Goal: Navigation & Orientation: Find specific page/section

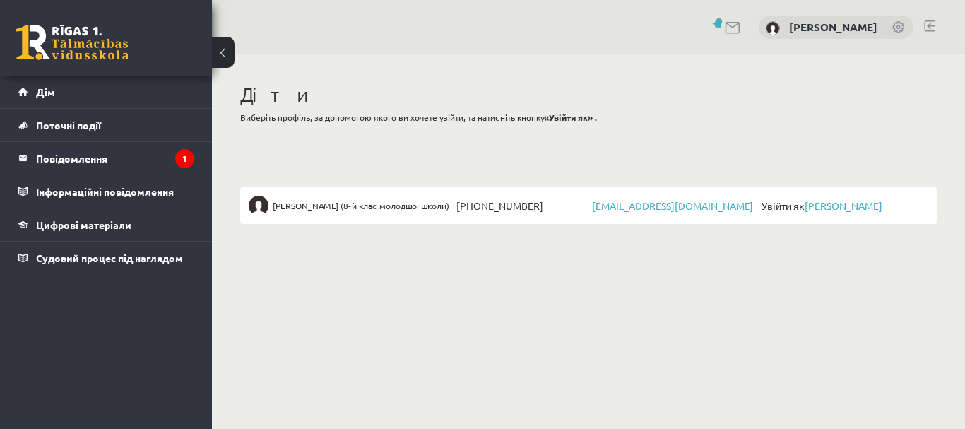
click at [782, 206] on font "Увійти як" at bounding box center [782, 205] width 43 height 13
click at [835, 206] on font "[PERSON_NAME]" at bounding box center [844, 205] width 78 height 13
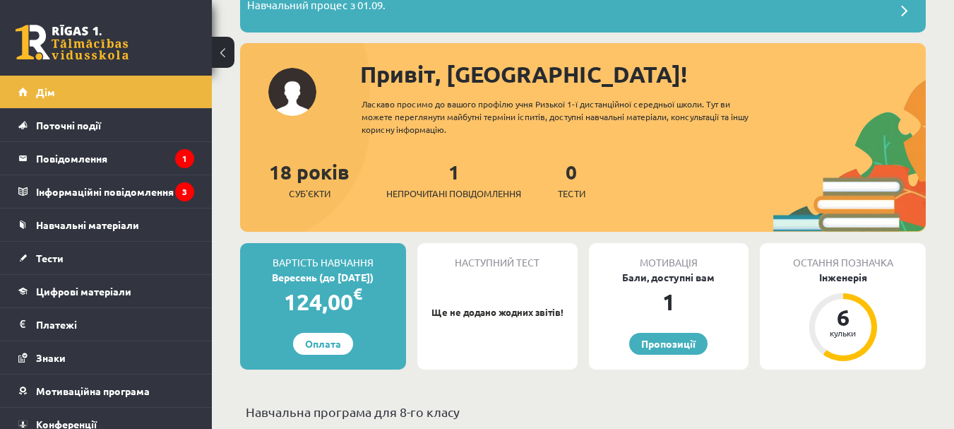
scroll to position [198, 0]
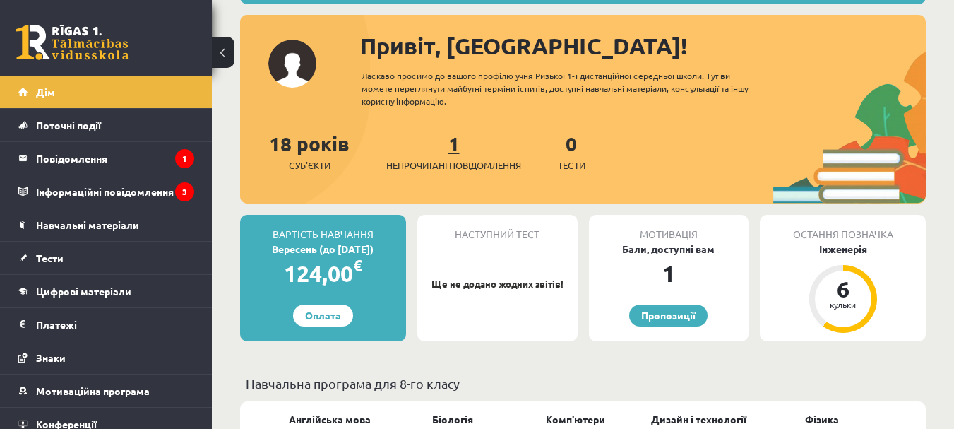
click at [471, 165] on font "Непрочитані повідомлення" at bounding box center [453, 165] width 135 height 12
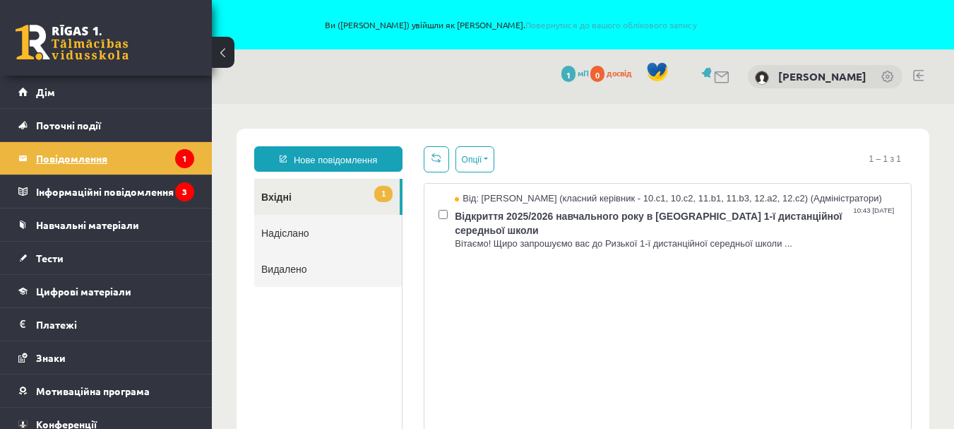
click at [175, 155] on icon "1" at bounding box center [184, 158] width 19 height 19
click at [175, 201] on icon "3" at bounding box center [184, 191] width 19 height 19
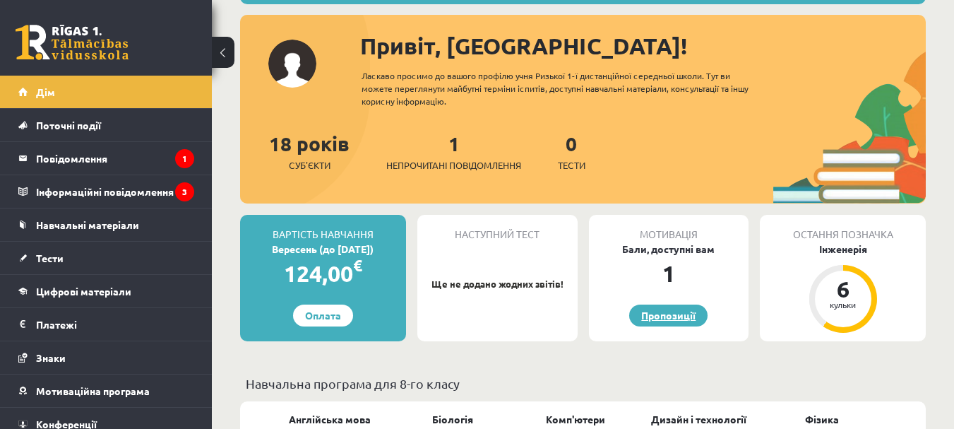
scroll to position [198, 0]
click at [676, 316] on font "Пропозиції" at bounding box center [668, 315] width 54 height 13
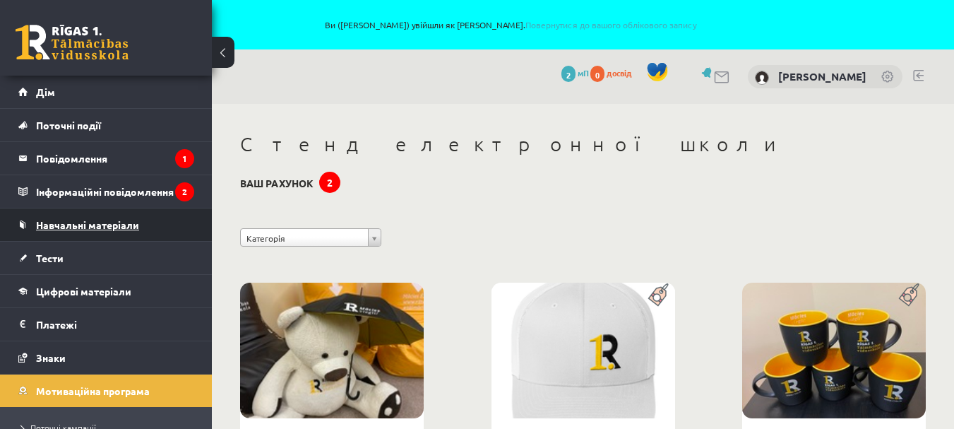
click at [141, 224] on link "Навчальні матеріали" at bounding box center [106, 224] width 176 height 32
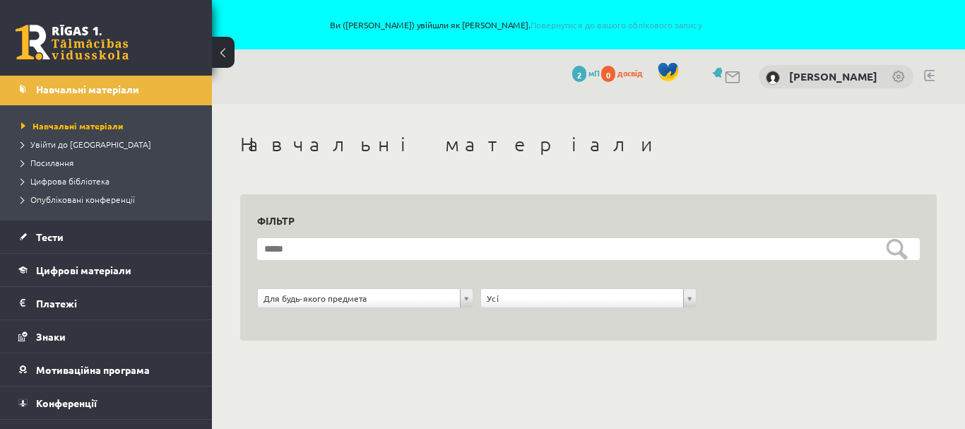
scroll to position [150, 0]
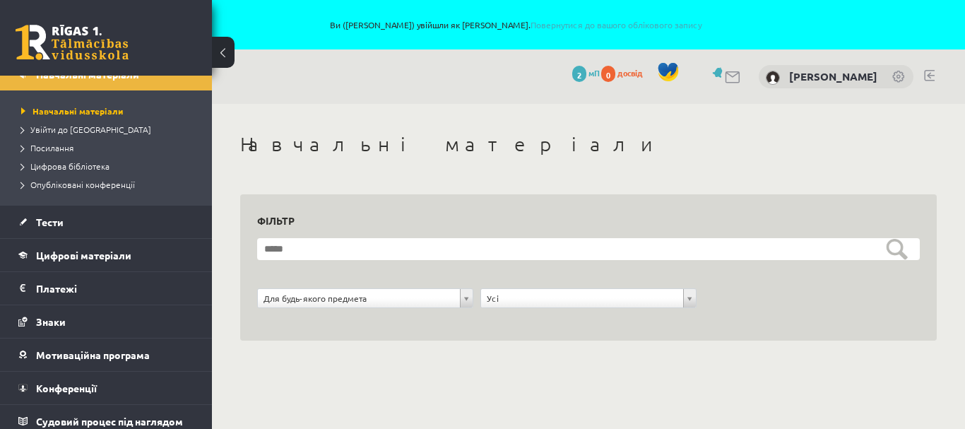
click at [591, 312] on div "**********" at bounding box center [588, 301] width 223 height 27
click at [159, 286] on legend "Платежі 0" at bounding box center [115, 288] width 158 height 32
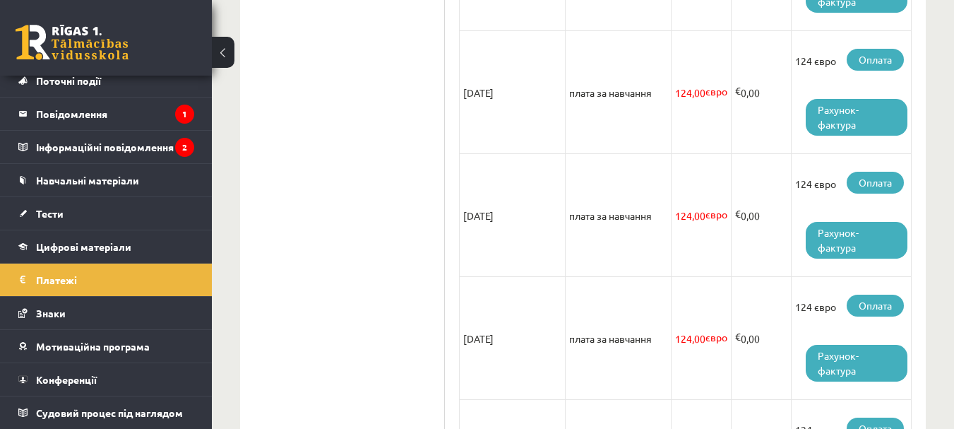
scroll to position [940, 0]
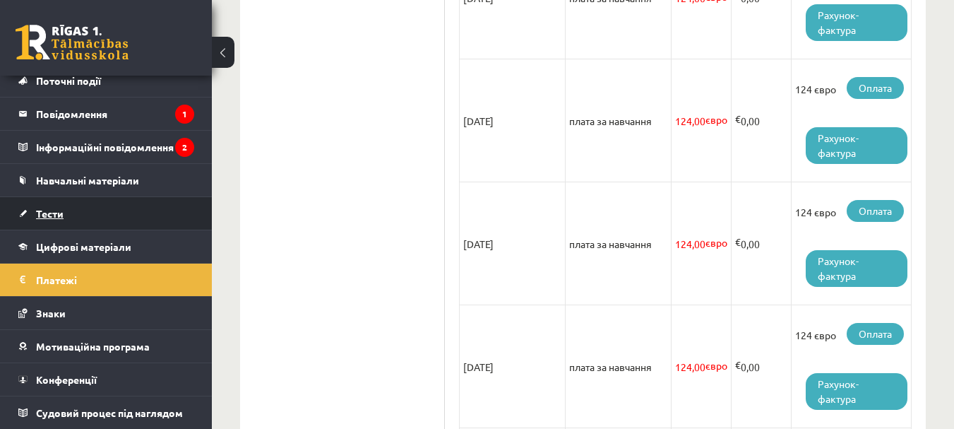
drag, startPoint x: 141, startPoint y: 203, endPoint x: 127, endPoint y: 203, distance: 14.1
click at [127, 203] on link "Тести" at bounding box center [106, 213] width 176 height 32
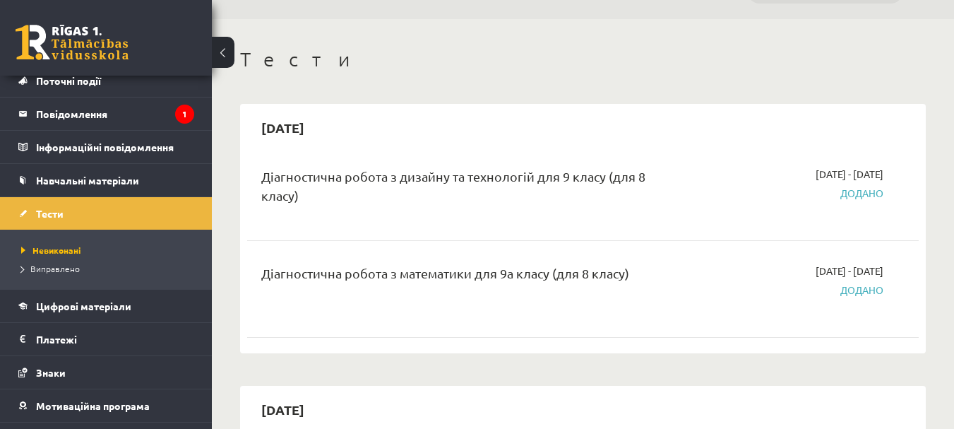
scroll to position [113, 0]
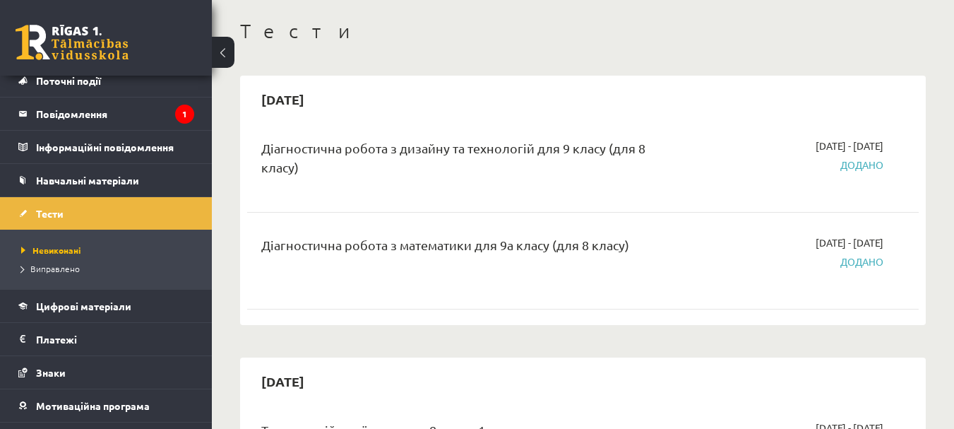
click at [294, 173] on font "Діагностична робота з дизайну та технологій для 9 класу (для 8 класу)" at bounding box center [453, 158] width 384 height 34
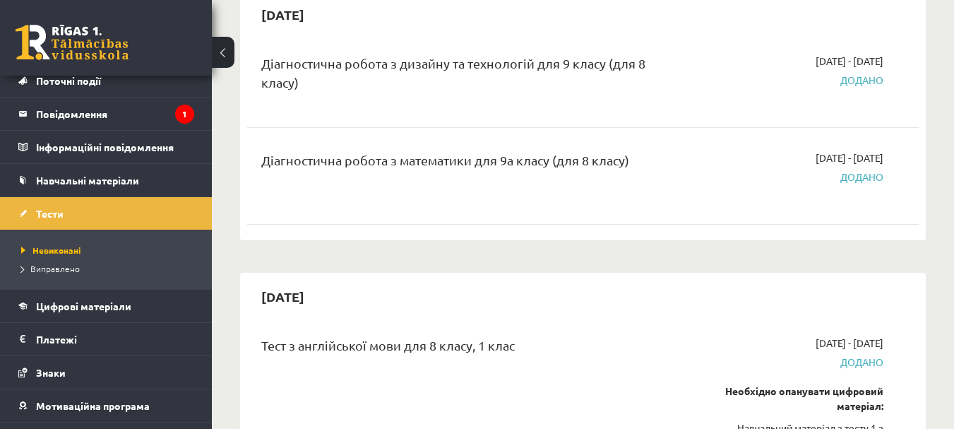
scroll to position [170, 0]
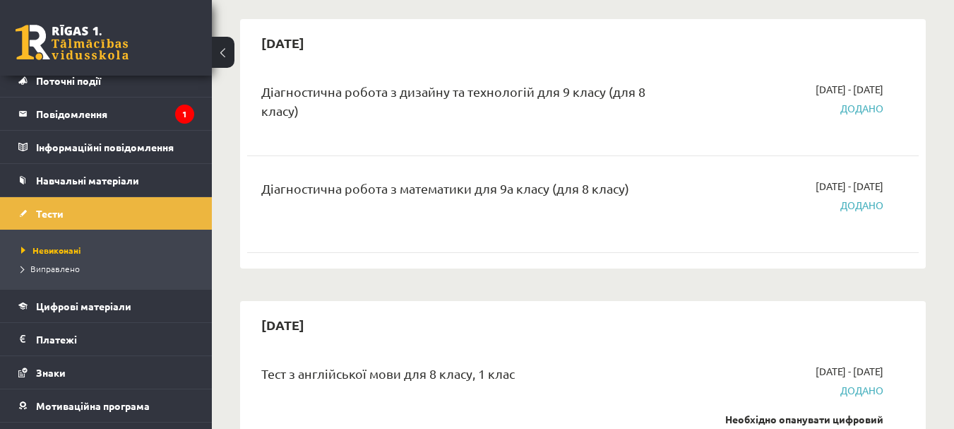
click at [865, 207] on font "Додано" at bounding box center [862, 204] width 43 height 13
click at [859, 219] on div "[DATE] - [DATE] Додано" at bounding box center [787, 204] width 215 height 51
click at [859, 218] on div "[DATE] - [DATE] Додано" at bounding box center [787, 204] width 215 height 51
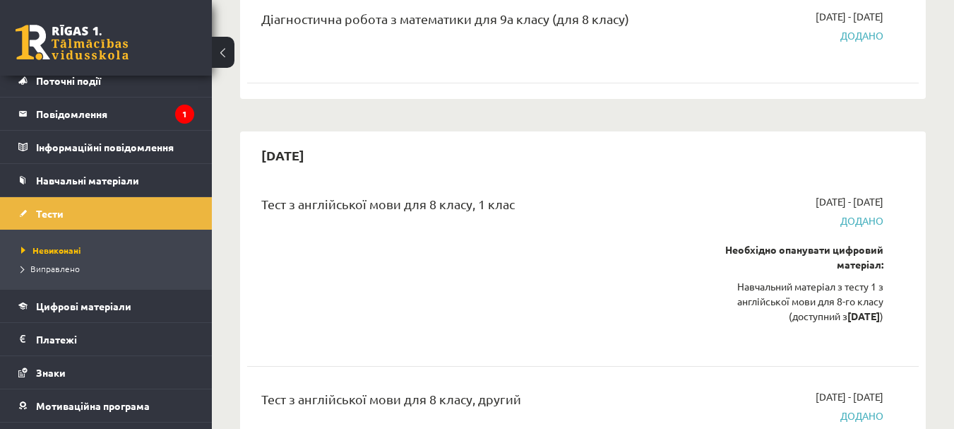
scroll to position [367, 0]
